Goal: Information Seeking & Learning: Learn about a topic

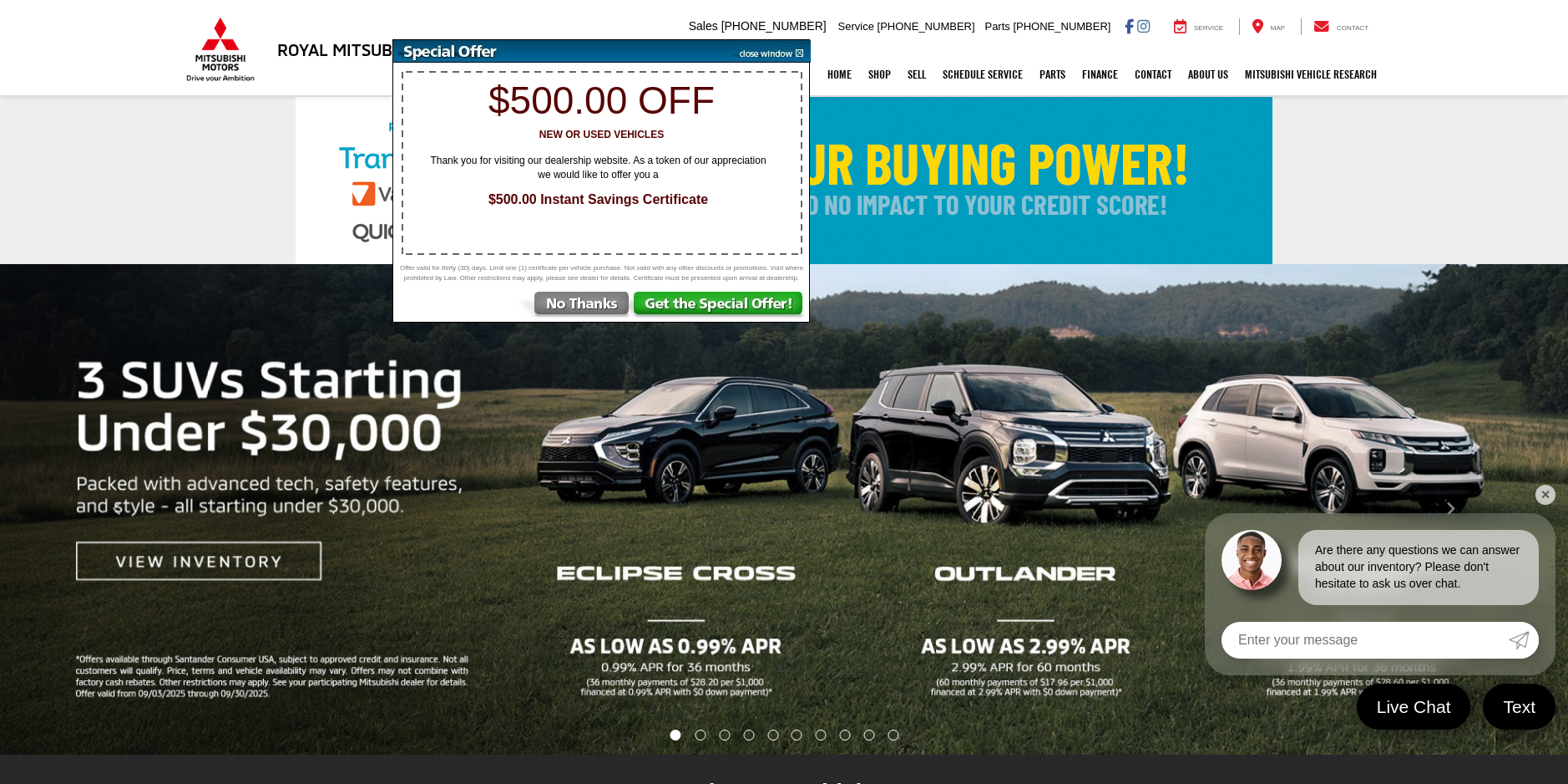
click at [802, 52] on img at bounding box center [768, 50] width 84 height 22
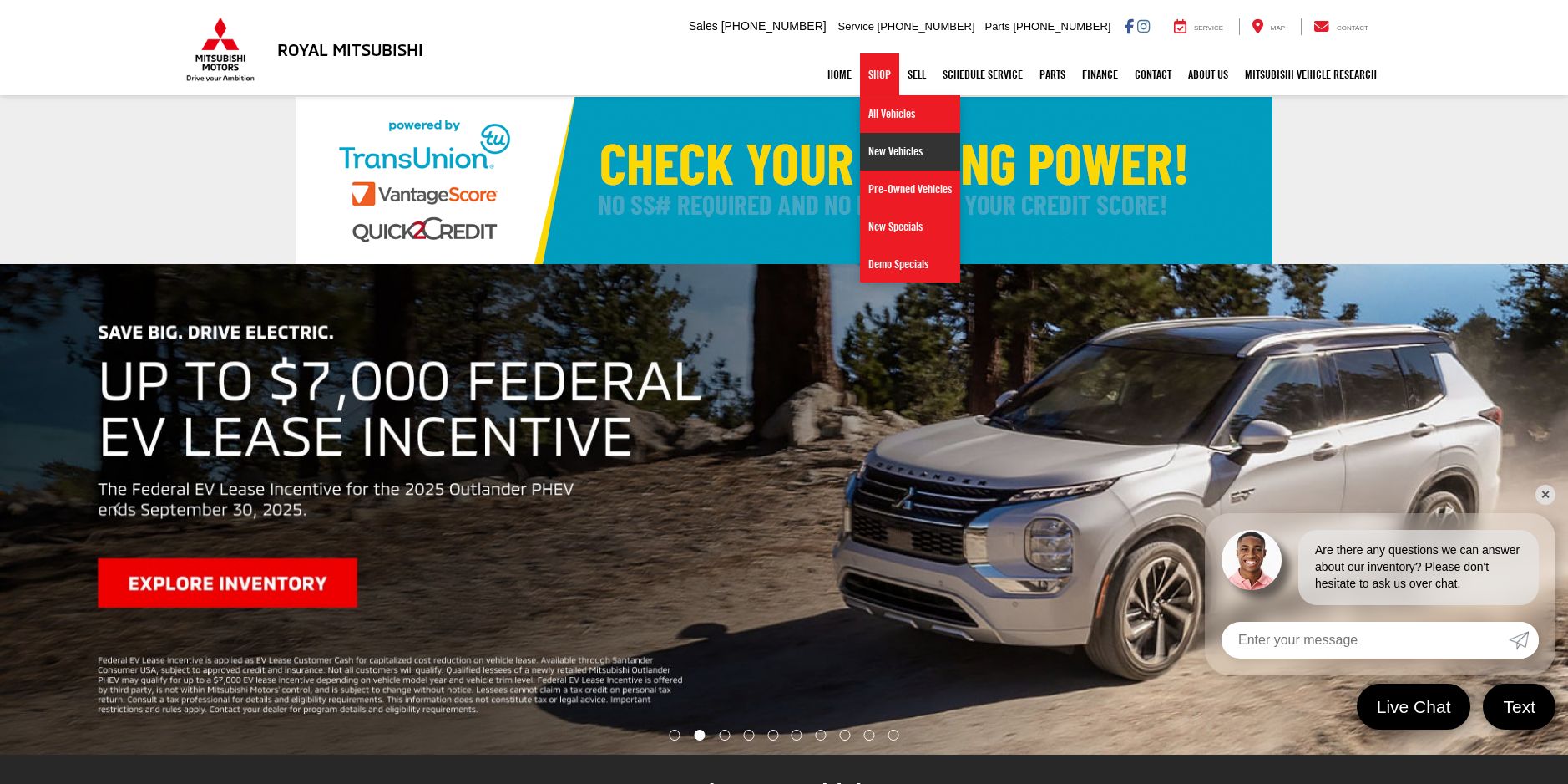
click at [888, 147] on link "New Vehicles" at bounding box center [910, 151] width 101 height 38
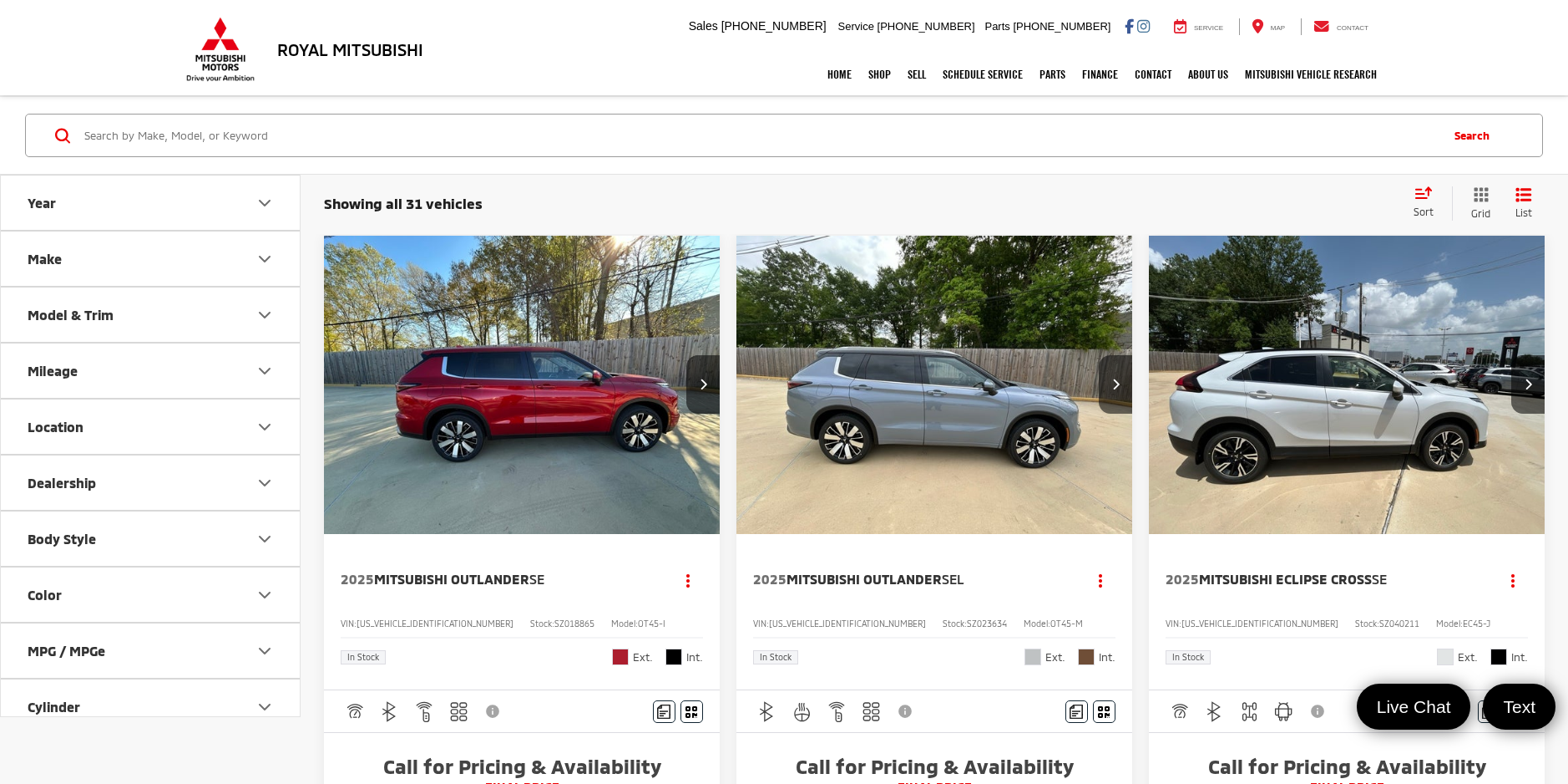
click at [193, 527] on button "Body Style" at bounding box center [151, 538] width 301 height 54
